Goal: Task Accomplishment & Management: Complete application form

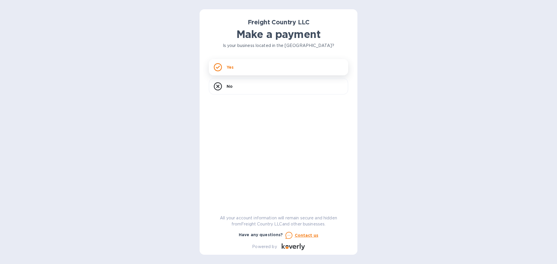
click at [245, 72] on div "Yes" at bounding box center [278, 67] width 139 height 16
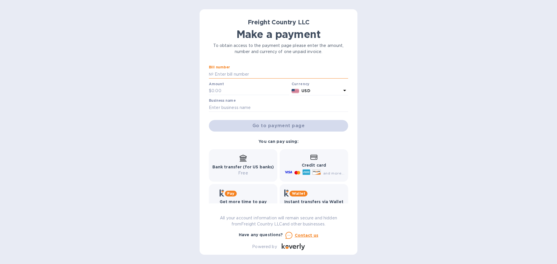
click at [248, 75] on input "text" at bounding box center [280, 74] width 135 height 9
paste input "2568"
type input "2568"
click at [243, 89] on input "text" at bounding box center [250, 91] width 78 height 9
type input "400"
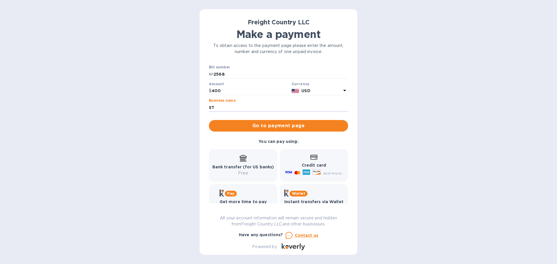
type input "Stanly Tractor Company"
click at [258, 126] on span "Go to payment page" at bounding box center [278, 125] width 130 height 7
